Goal: Information Seeking & Learning: Learn about a topic

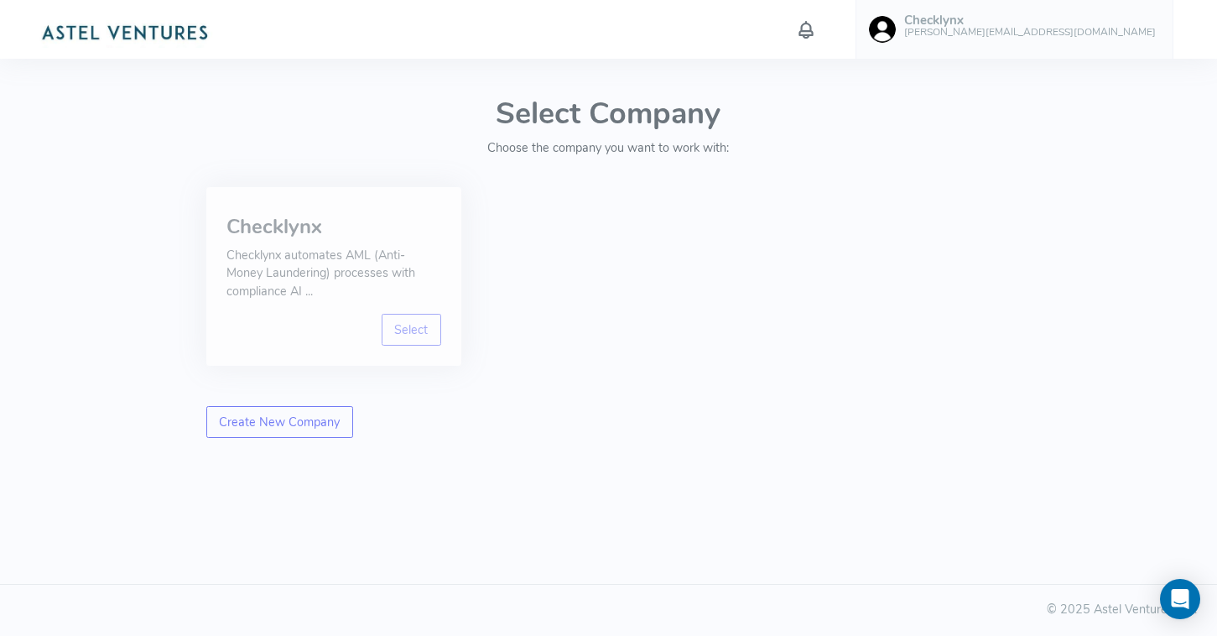
click at [325, 260] on p "Checklynx automates AML (Anti-Money Laundering) processes with compliance AI ..." at bounding box center [333, 274] width 215 height 55
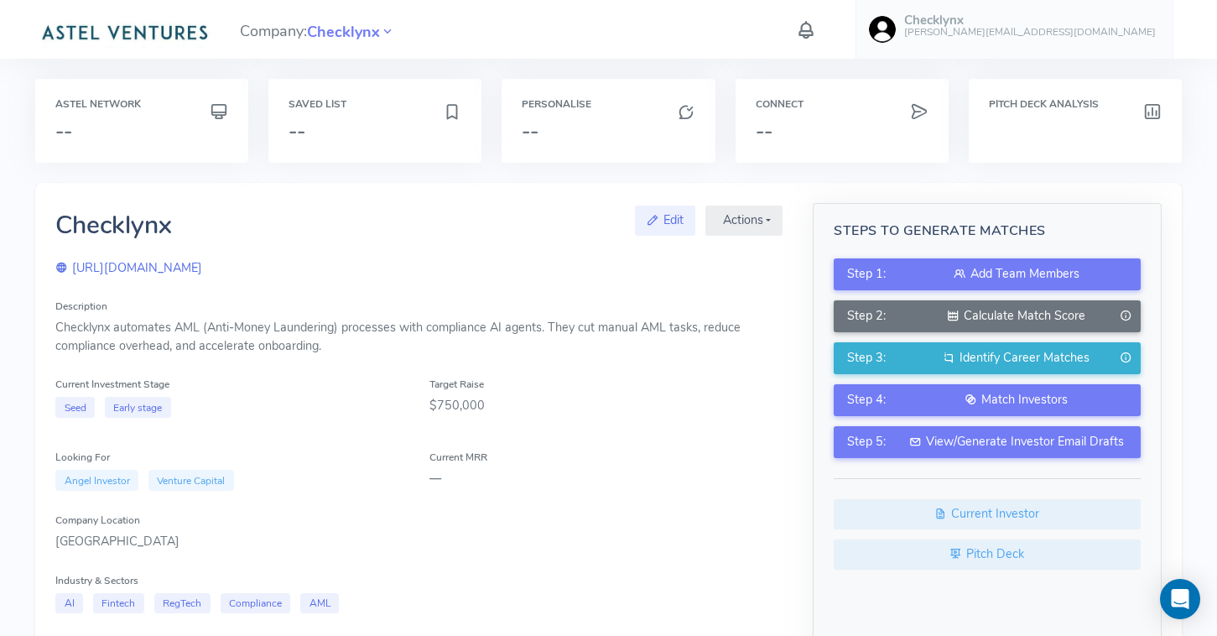
click at [817, 31] on icon at bounding box center [806, 29] width 22 height 29
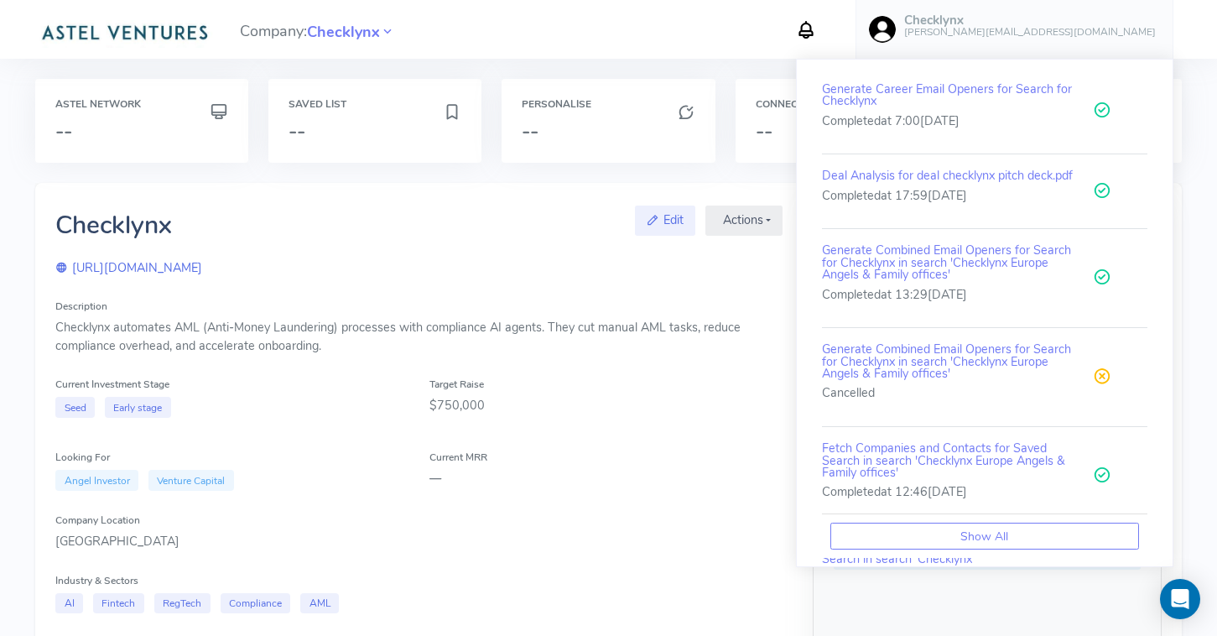
click at [745, 562] on div "Description Checklynx automates AML (Anti-Money Laundering) processes with comp…" at bounding box center [418, 518] width 727 height 442
click at [817, 26] on icon at bounding box center [806, 29] width 22 height 29
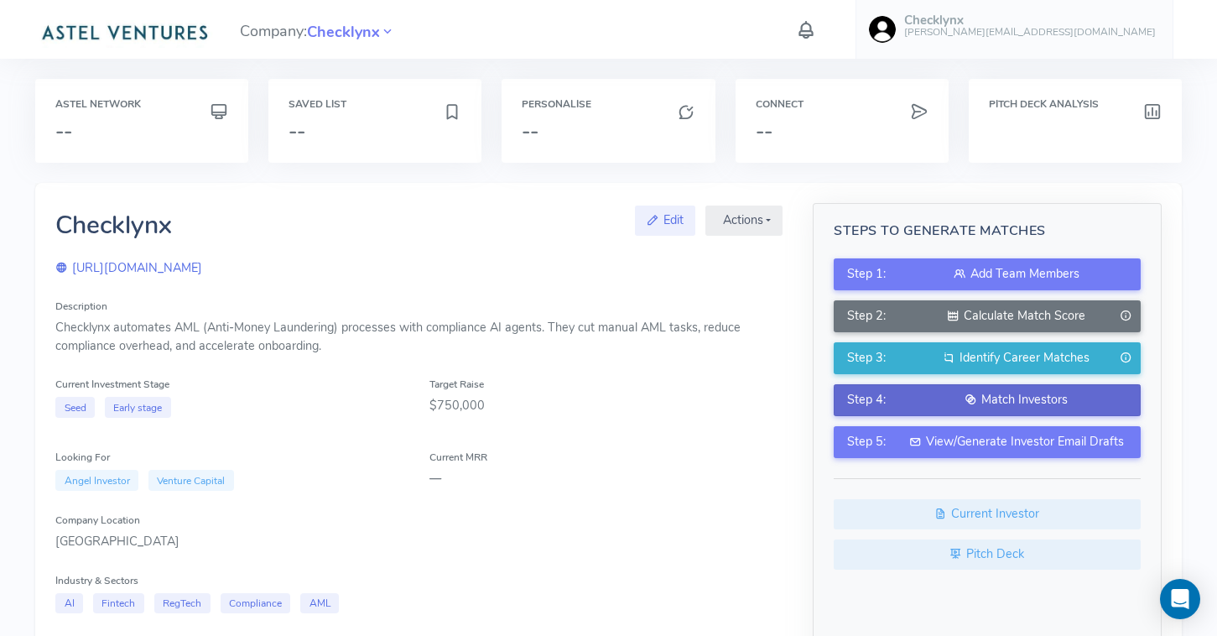
click at [979, 399] on div "Match Investors" at bounding box center [1017, 400] width 222 height 18
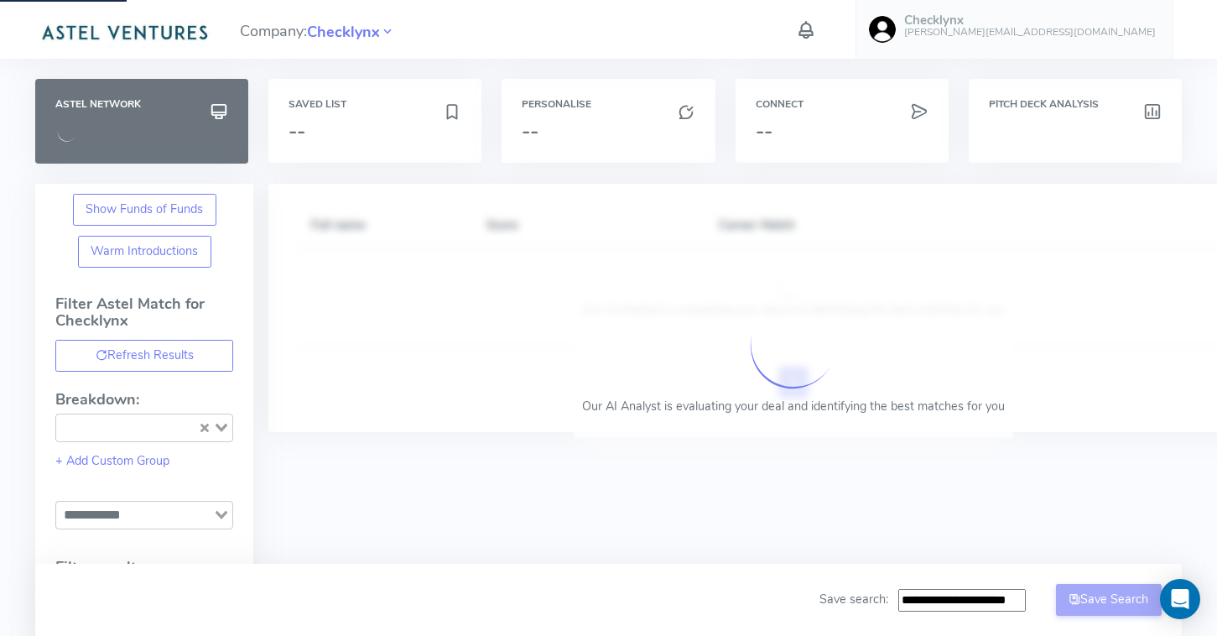
type input "**********"
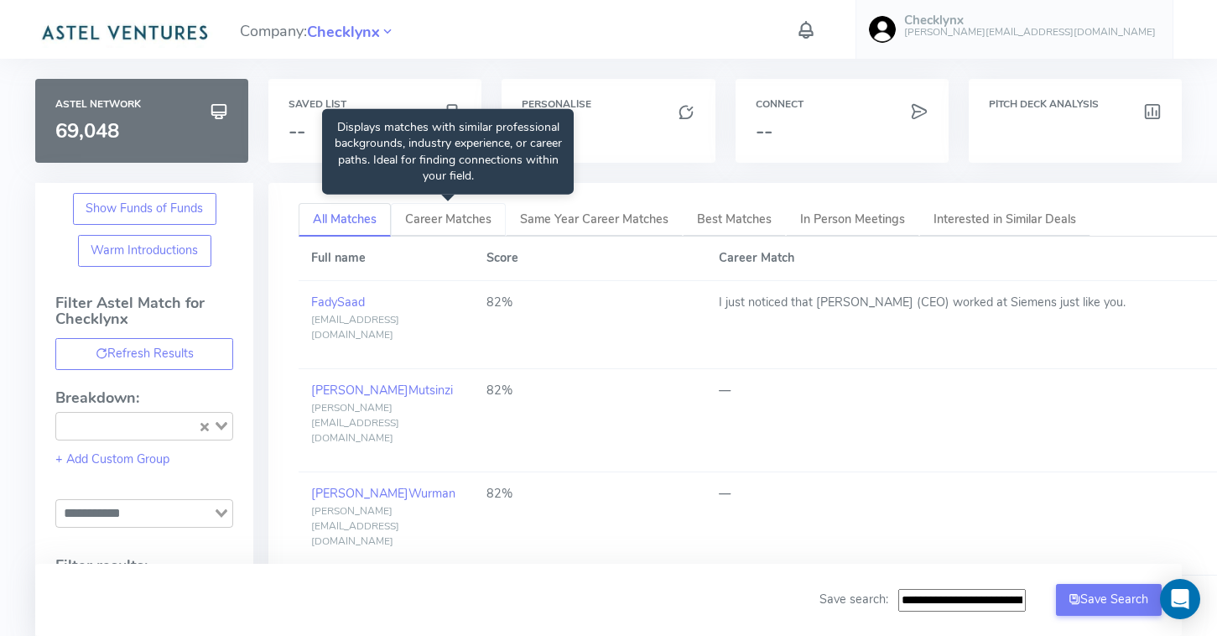
click at [479, 226] on span "Career Matches" at bounding box center [448, 219] width 86 height 17
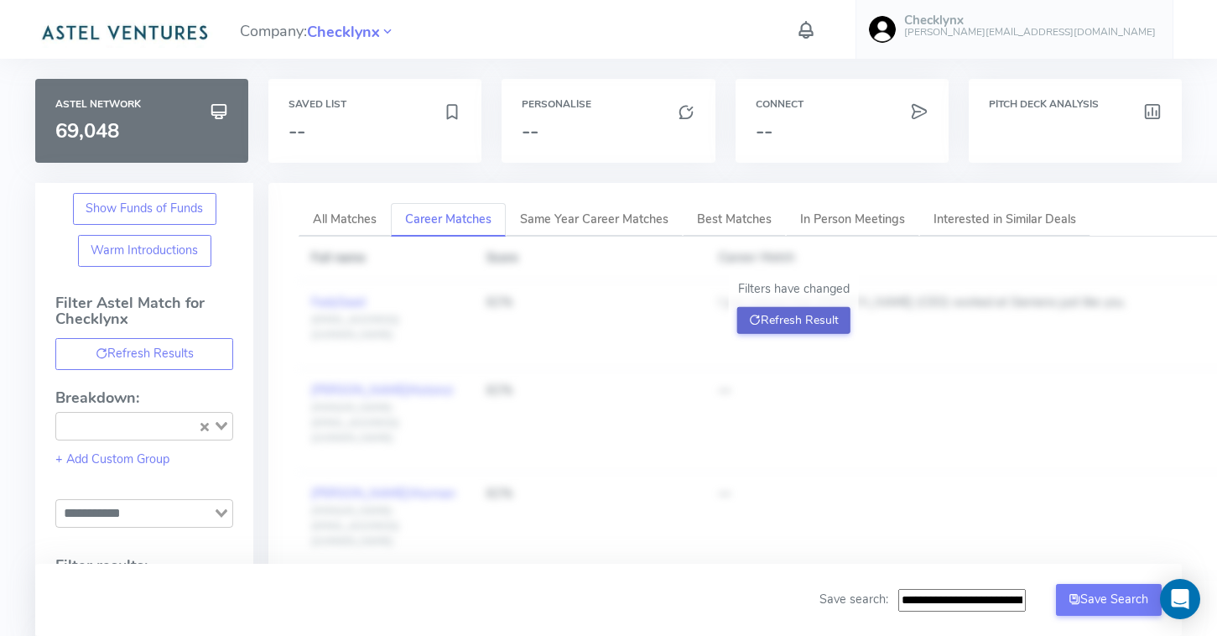
click at [774, 315] on button "Refresh Result" at bounding box center [793, 320] width 113 height 27
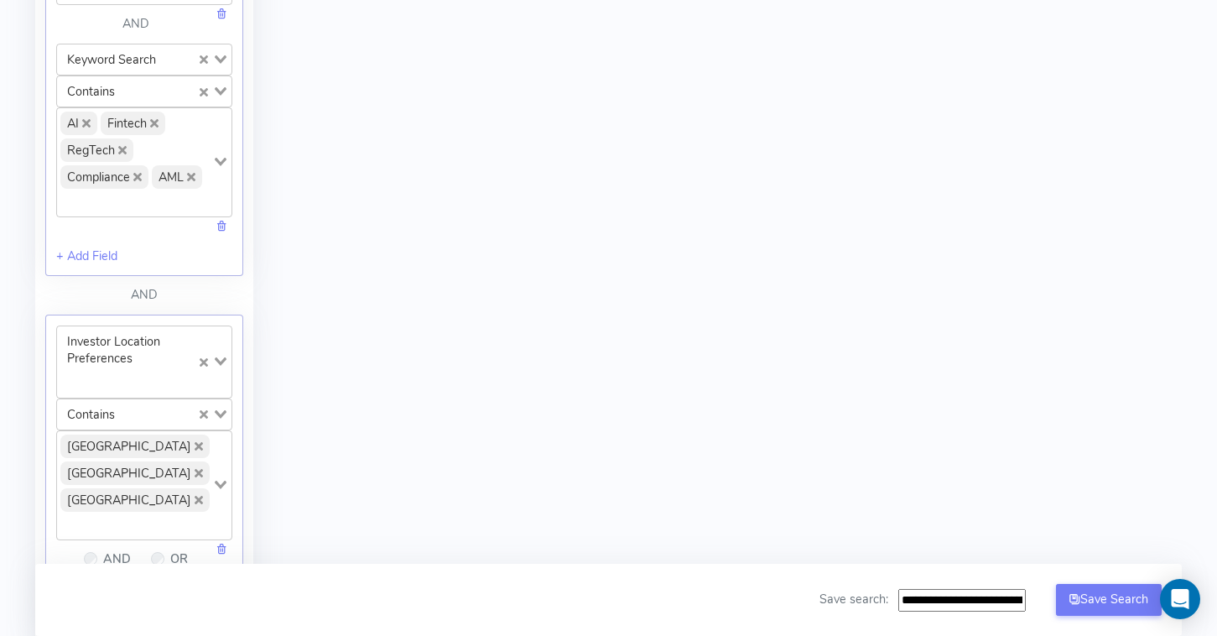
scroll to position [4, 0]
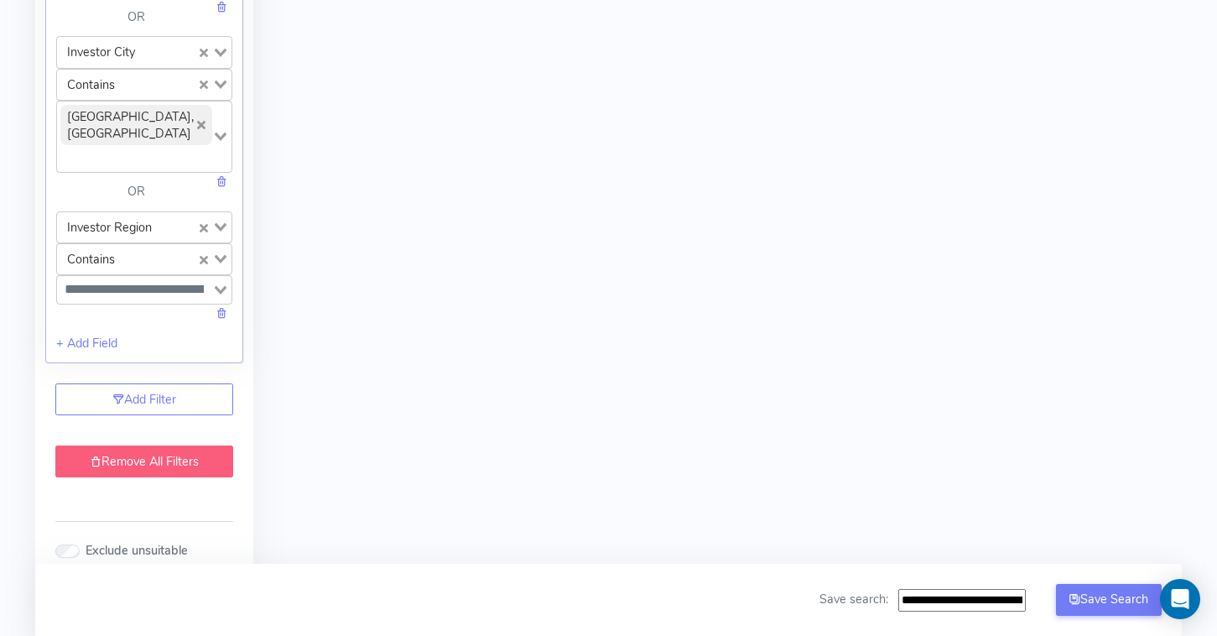
click at [136, 445] on link "Remove All Filters" at bounding box center [144, 461] width 178 height 32
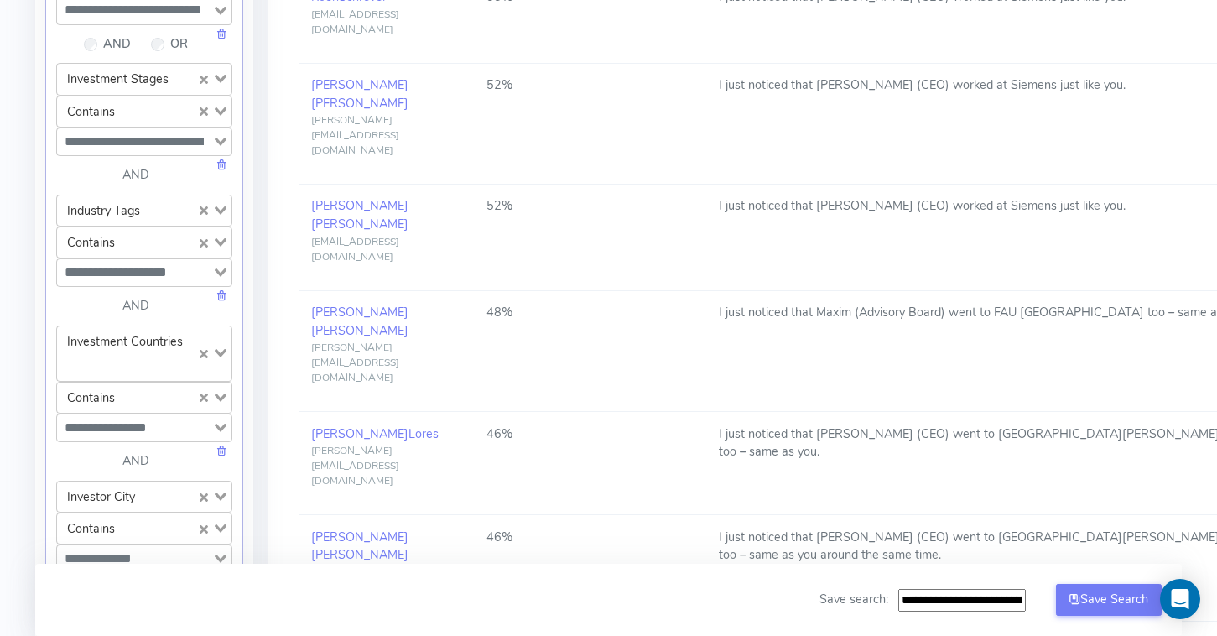
scroll to position [0, 0]
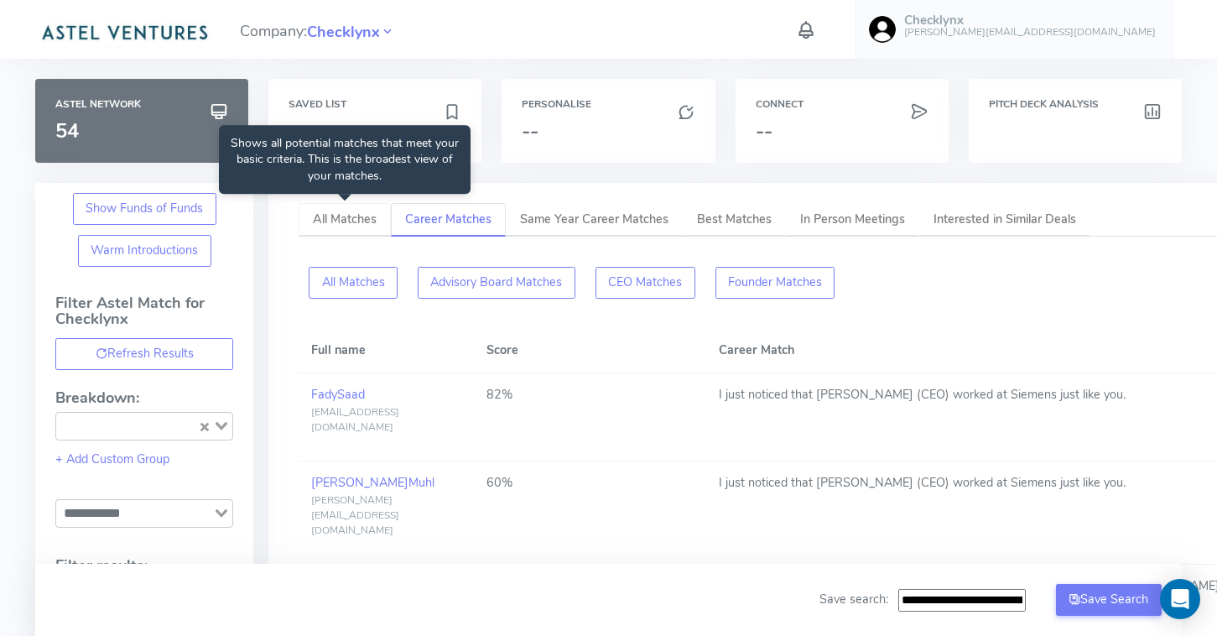
click at [339, 213] on span "All Matches" at bounding box center [345, 219] width 64 height 17
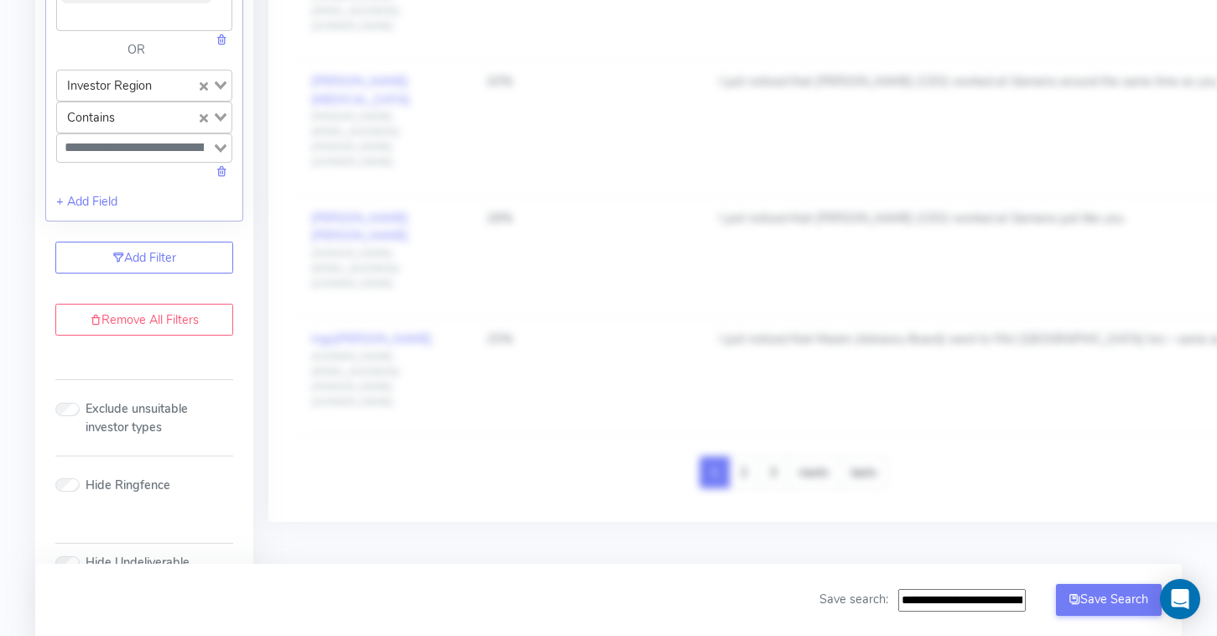
scroll to position [2179, 0]
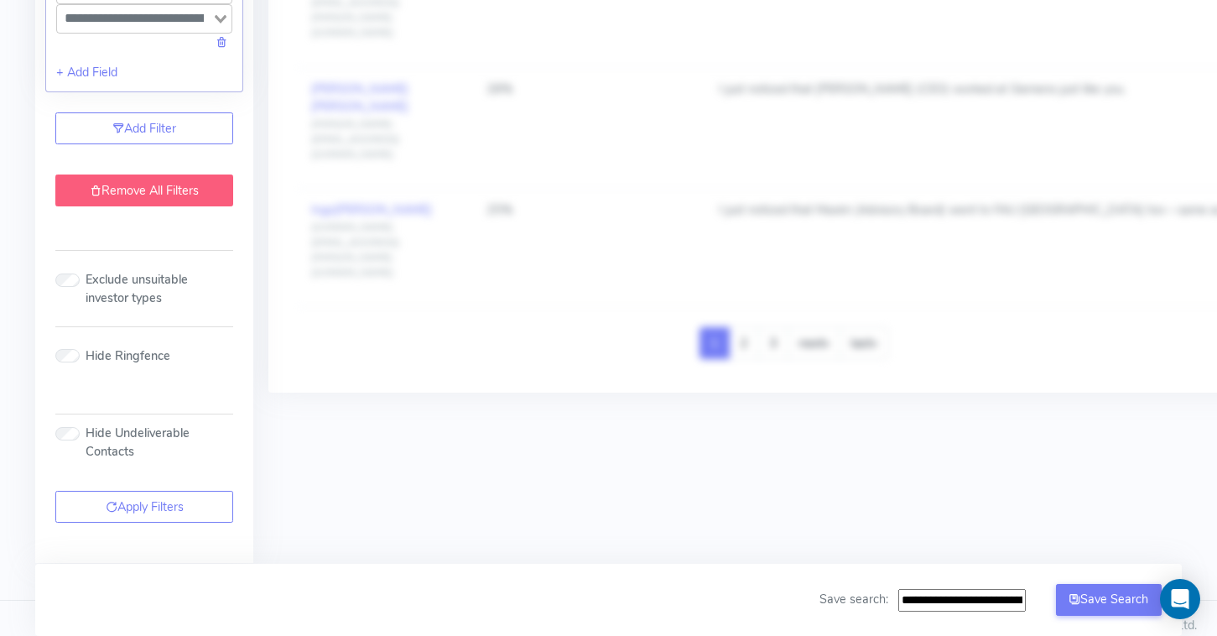
click at [161, 175] on link "Remove All Filters" at bounding box center [144, 190] width 178 height 32
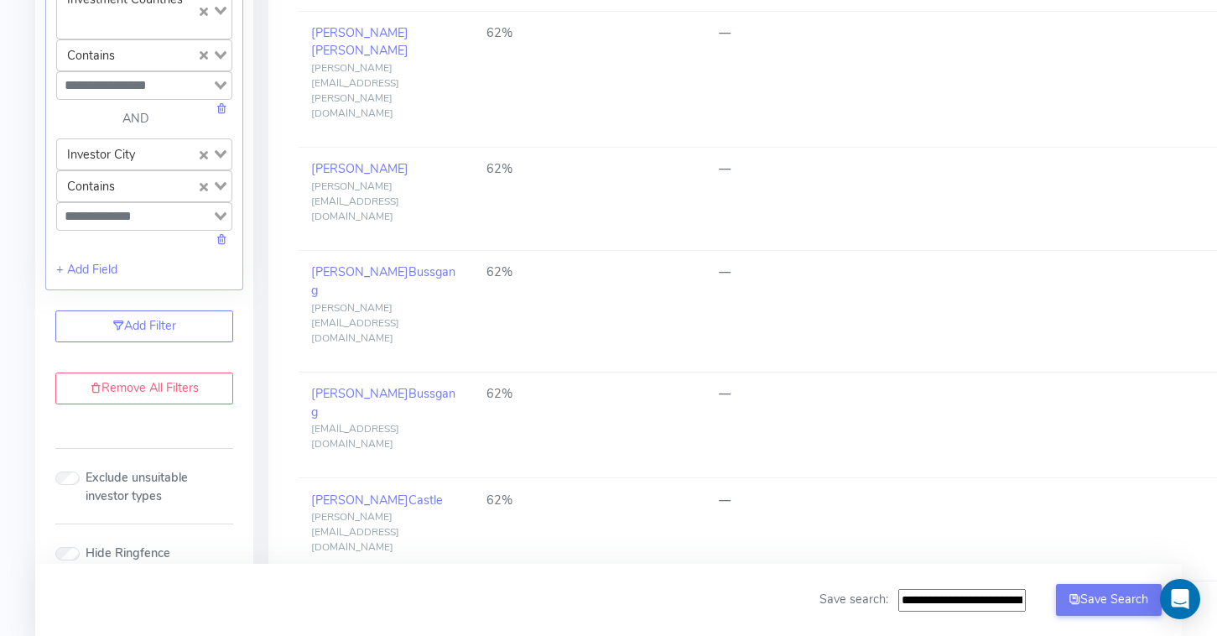
scroll to position [1349, 0]
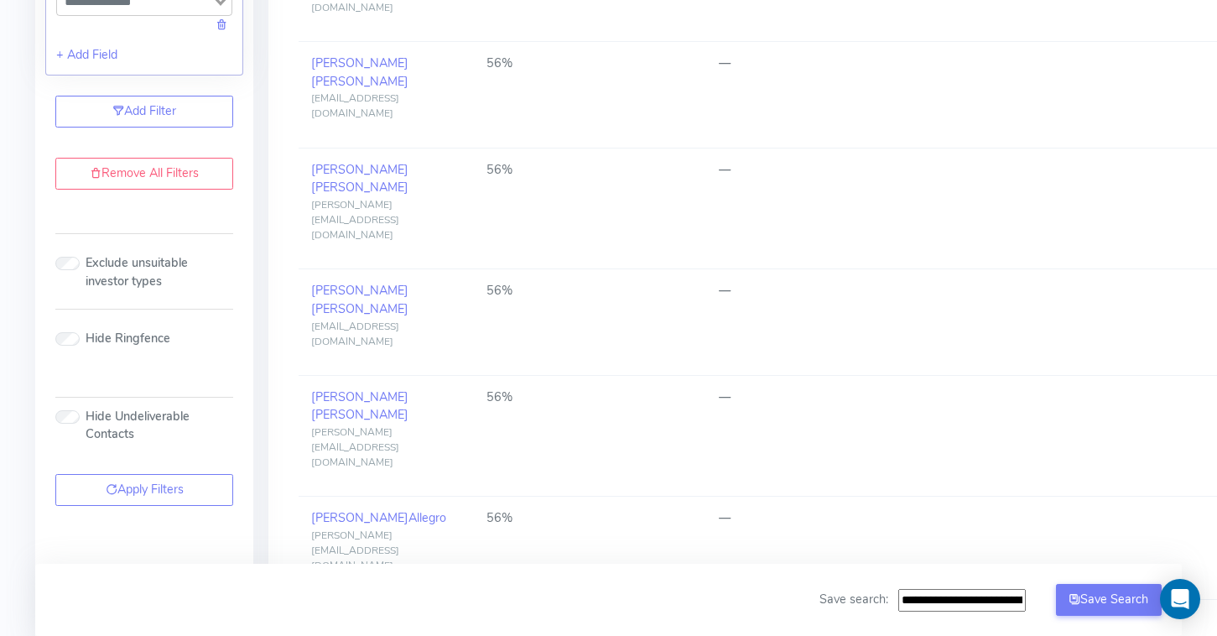
scroll to position [1364, 0]
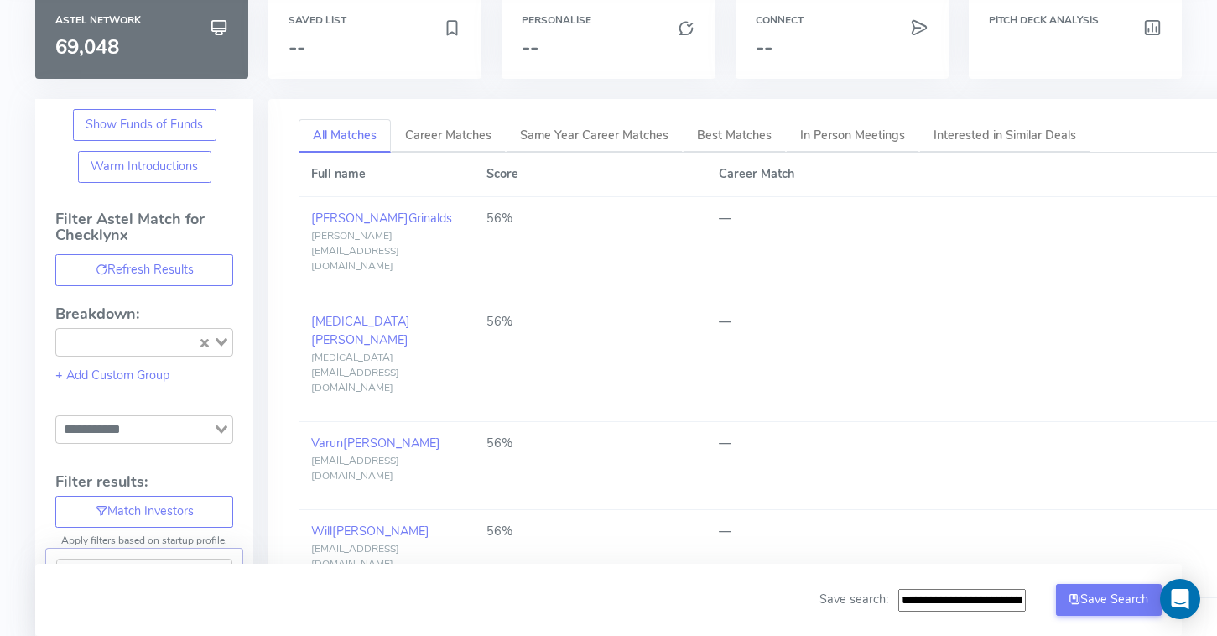
scroll to position [0, 0]
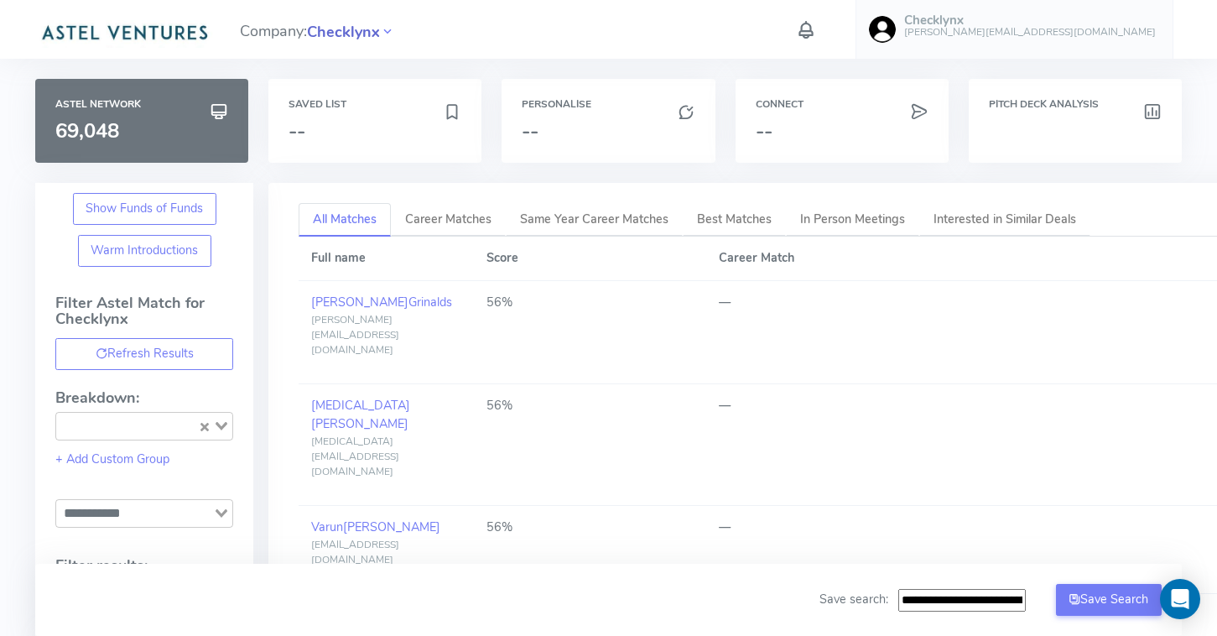
click at [338, 24] on span "Checklynx" at bounding box center [343, 32] width 73 height 23
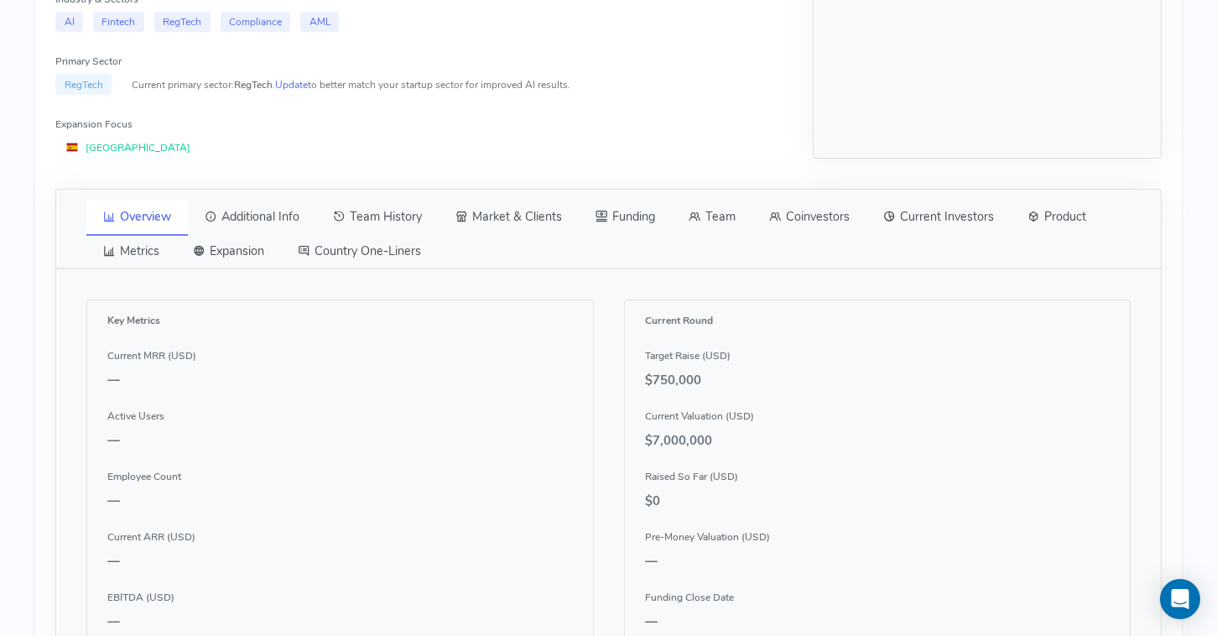
scroll to position [574, 0]
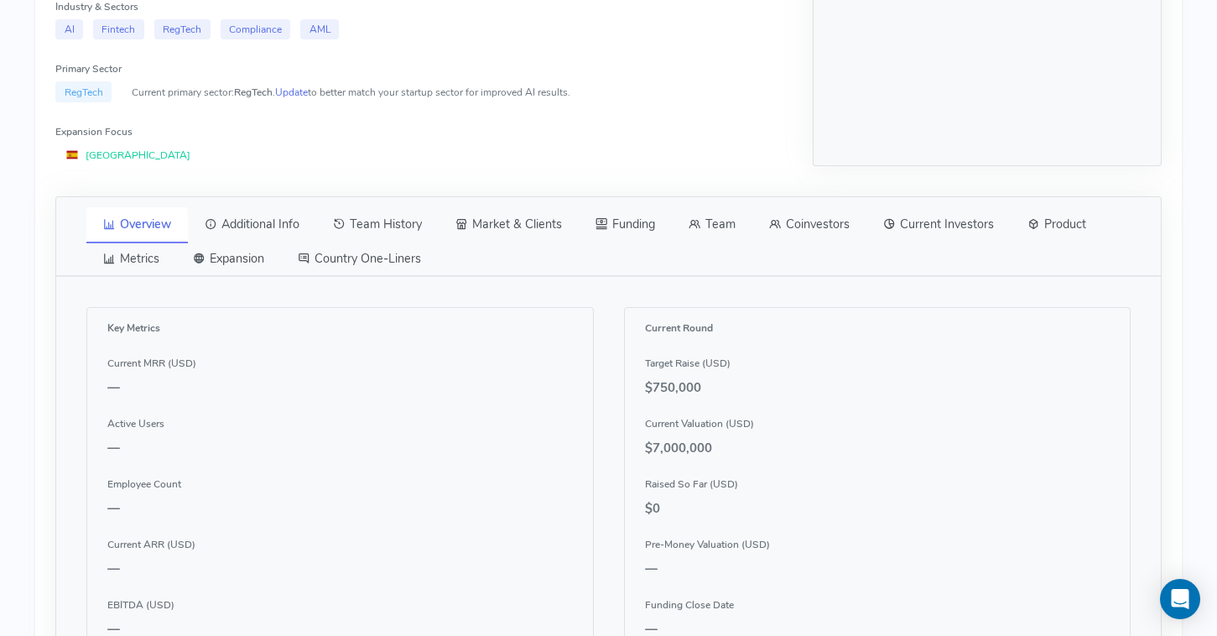
click at [721, 219] on link "Team" at bounding box center [712, 224] width 81 height 35
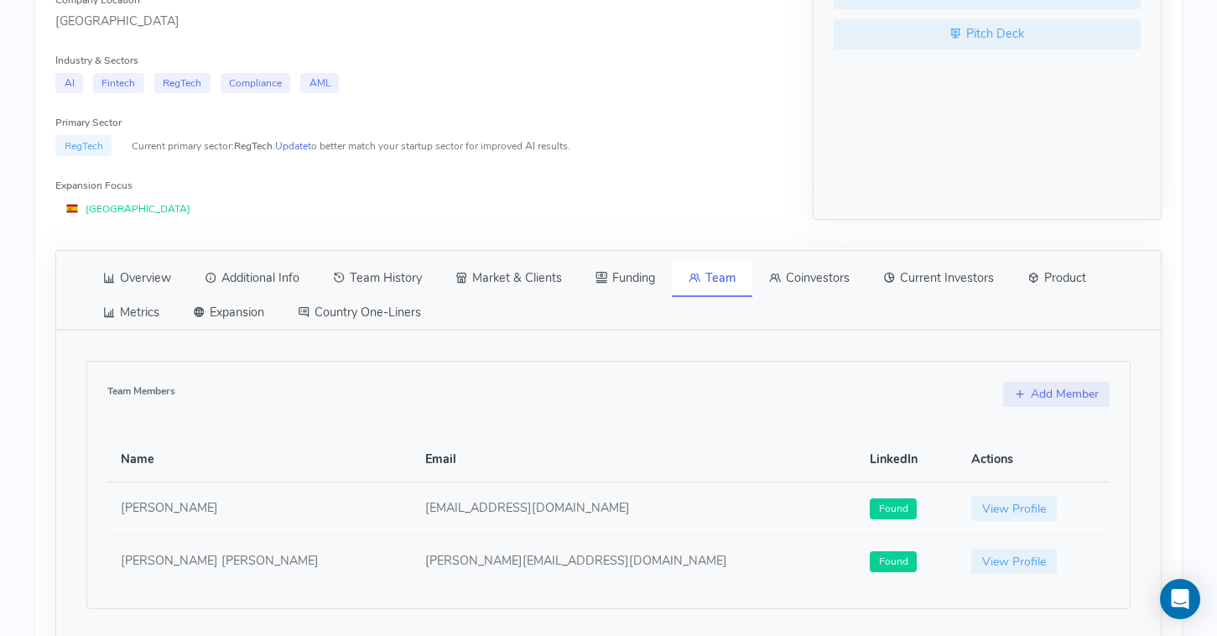
scroll to position [513, 0]
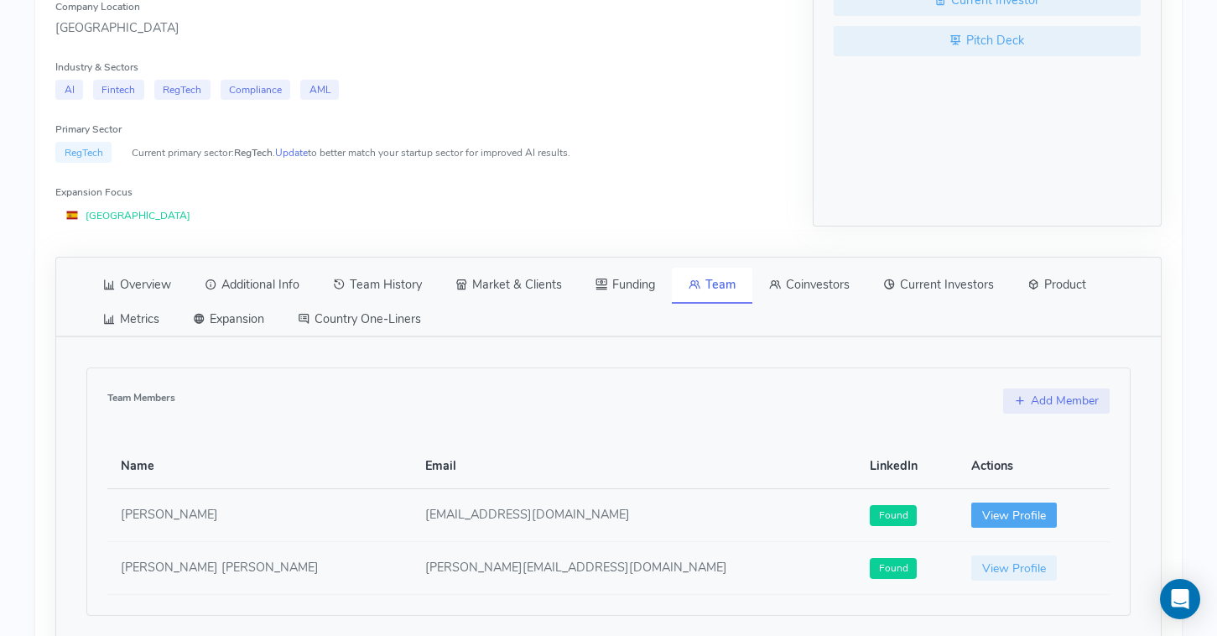
click at [971, 525] on link "View Profile" at bounding box center [1014, 514] width 86 height 25
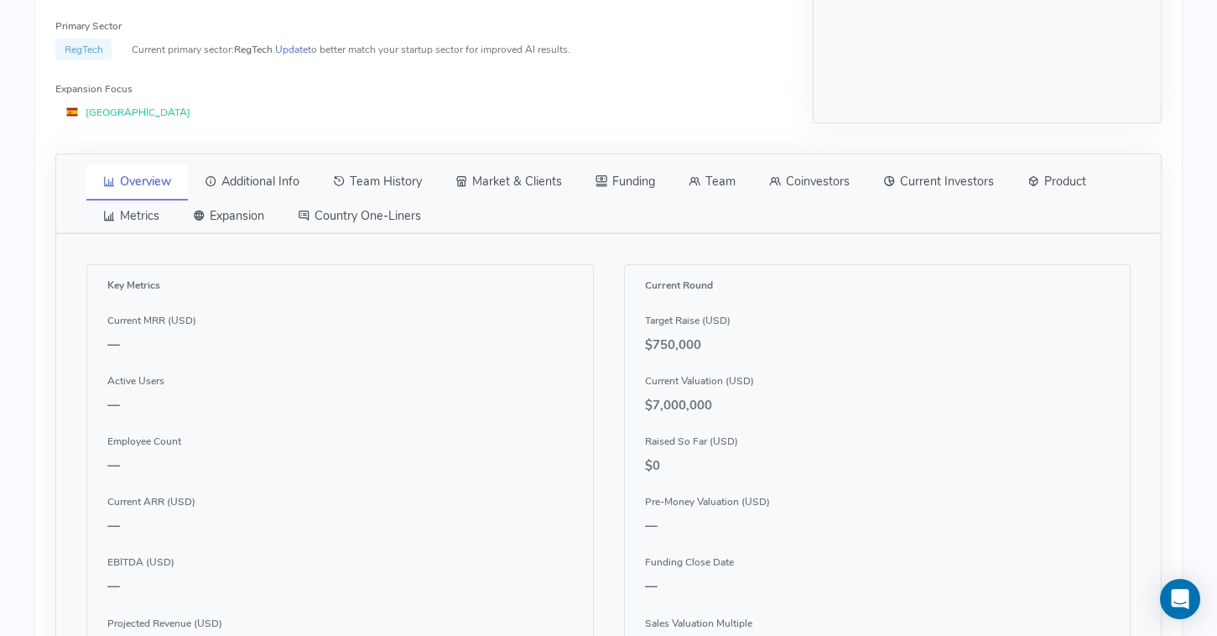
scroll to position [614, 0]
click at [721, 185] on link "Team" at bounding box center [712, 184] width 81 height 35
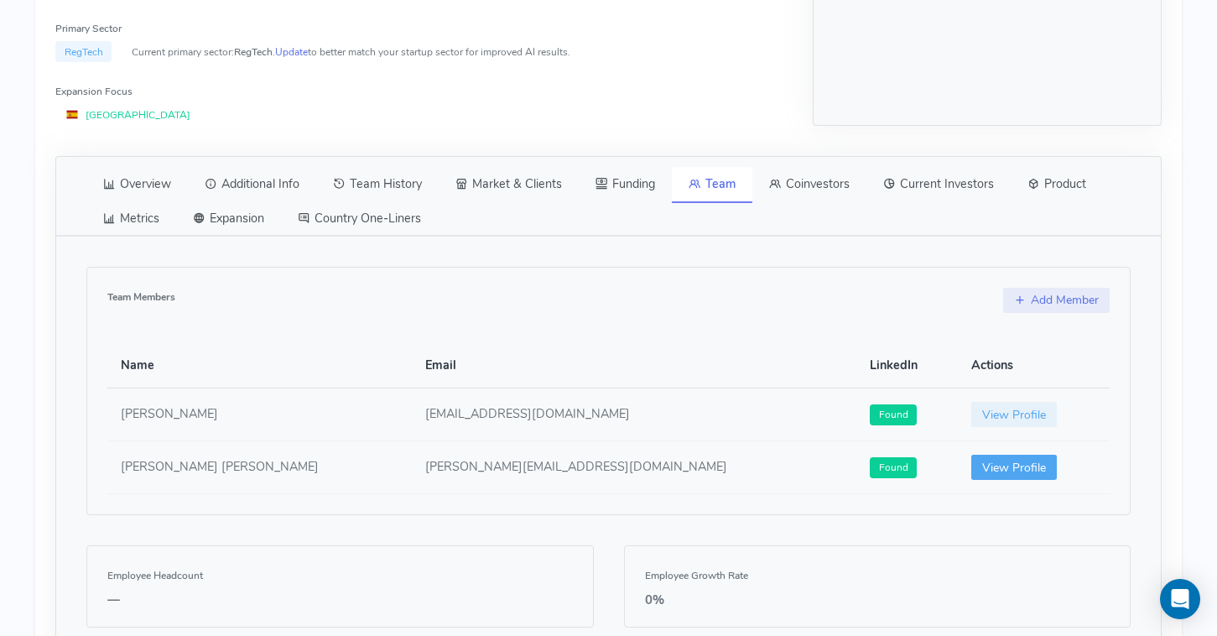
click at [971, 478] on link "View Profile" at bounding box center [1014, 467] width 86 height 25
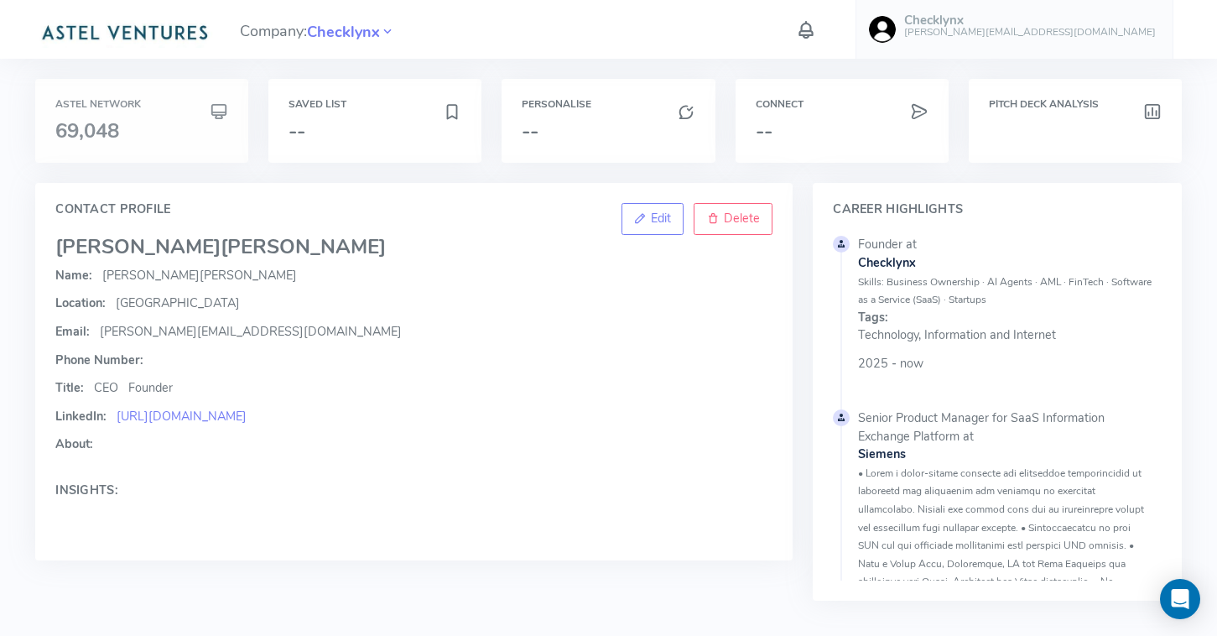
click at [170, 124] on h3 "69,048" at bounding box center [141, 131] width 173 height 22
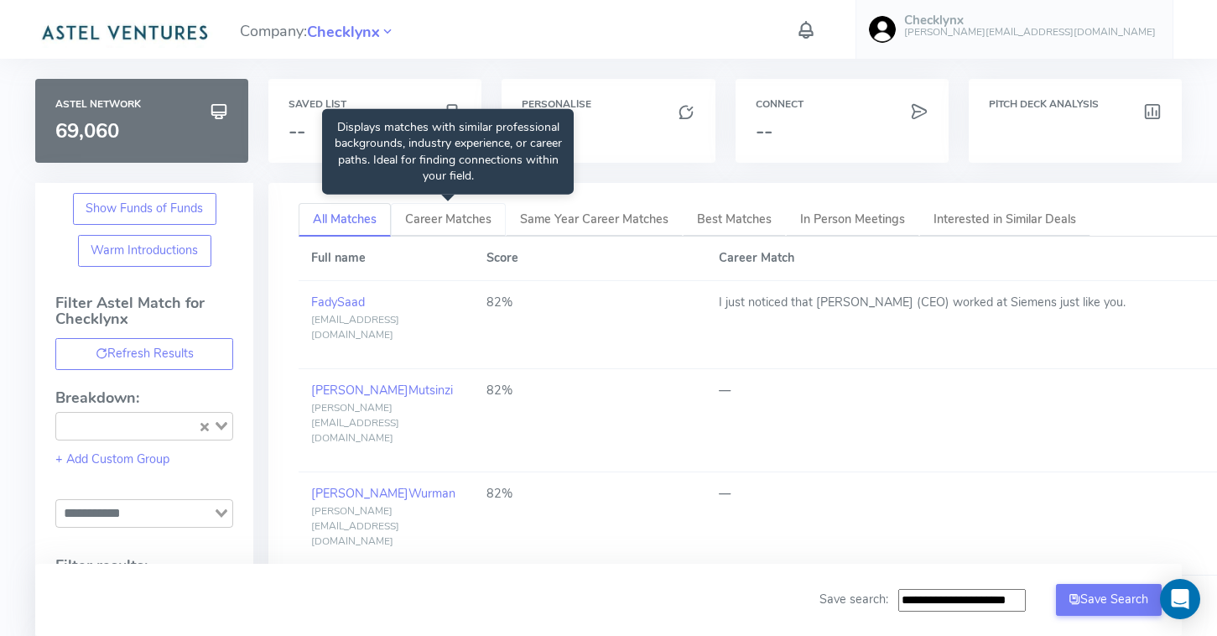
click at [447, 211] on span "Career Matches" at bounding box center [448, 219] width 86 height 17
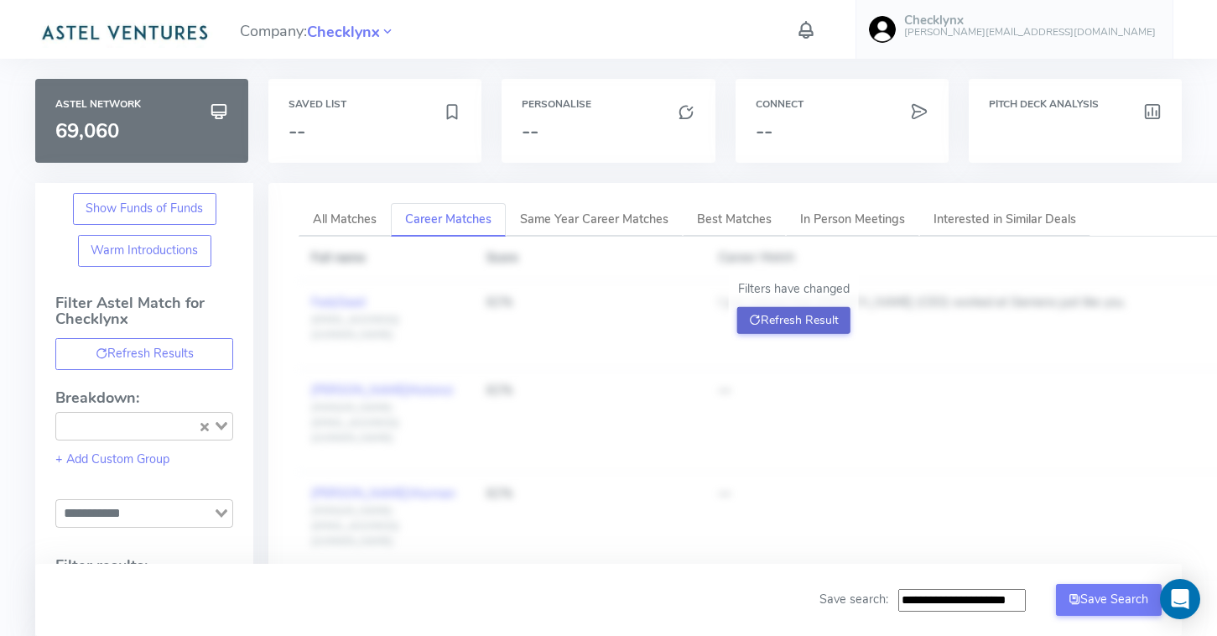
click at [804, 316] on button "Refresh Result" at bounding box center [793, 320] width 113 height 27
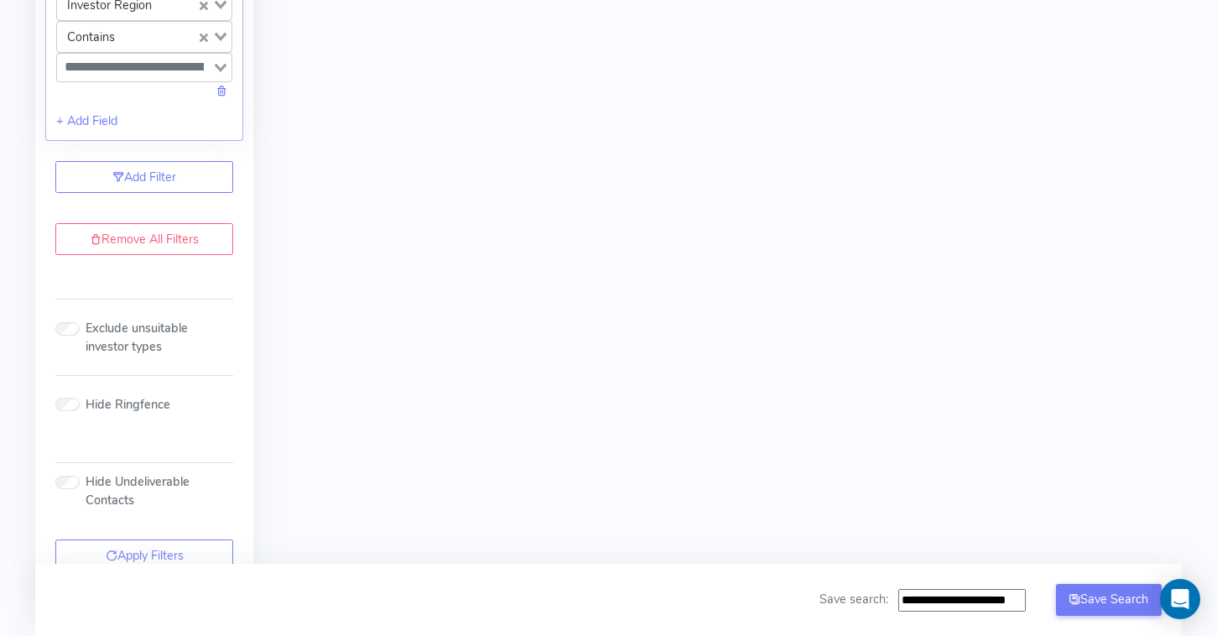
scroll to position [2179, 0]
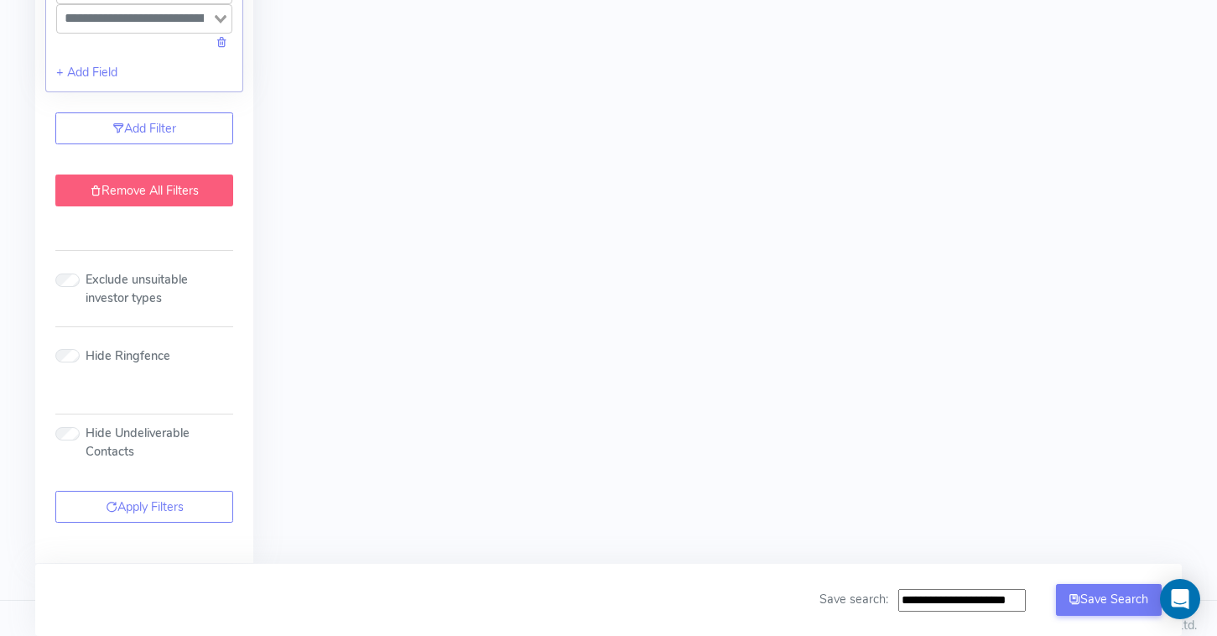
click at [174, 184] on link "Remove All Filters" at bounding box center [144, 190] width 178 height 32
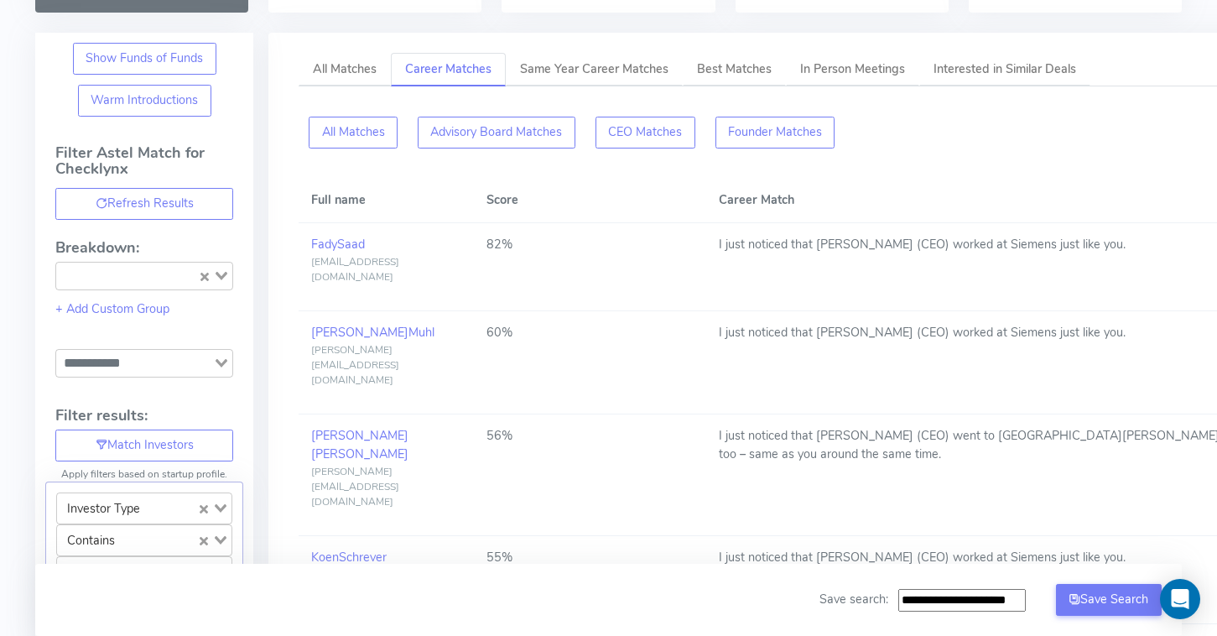
scroll to position [0, 0]
